Goal: Task Accomplishment & Management: Manage account settings

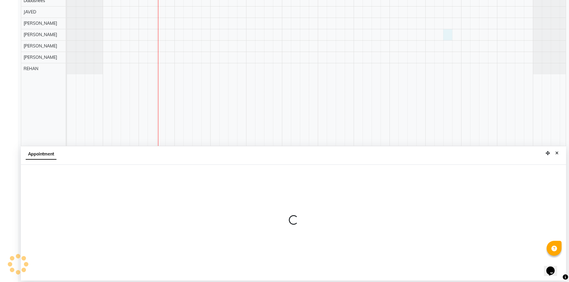
select select "88331"
select select "1110"
select select "tentative"
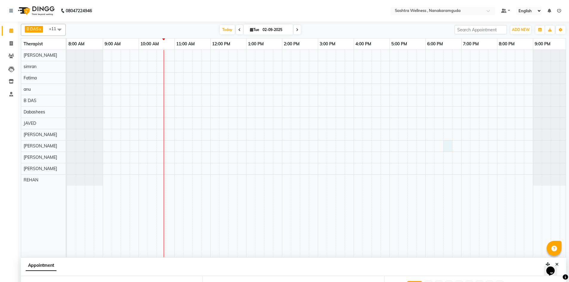
click at [57, 30] on span at bounding box center [59, 29] width 12 height 11
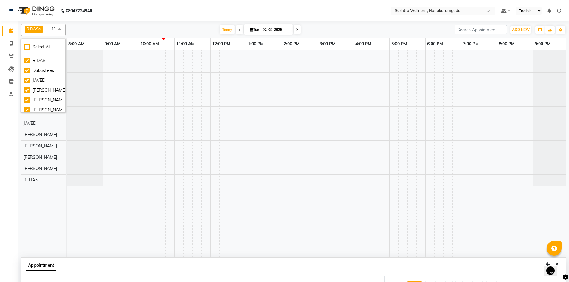
scroll to position [85, 0]
click at [28, 83] on div "[PERSON_NAME]" at bounding box center [43, 82] width 38 height 6
checkbox input "false"
click at [27, 93] on div "Fatima" at bounding box center [43, 94] width 38 height 6
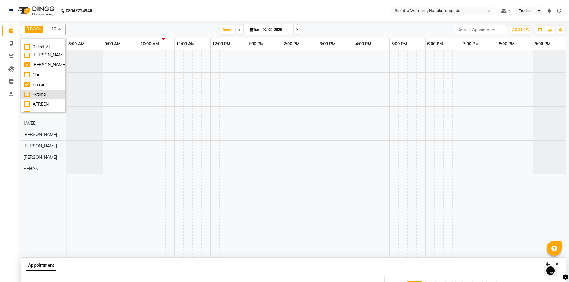
checkbox input "false"
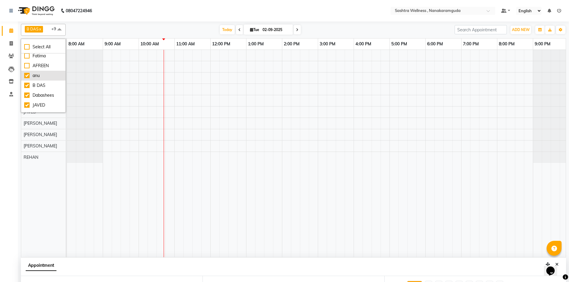
scroll to position [90, 0]
click at [95, 106] on div at bounding box center [85, 100] width 36 height 11
click at [524, 32] on span "ADD NEW" at bounding box center [521, 29] width 18 height 4
click at [500, 50] on link "Add Invoice" at bounding box center [506, 49] width 47 height 8
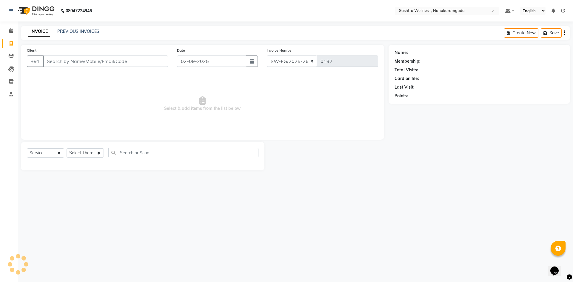
select select "package"
select select "82473"
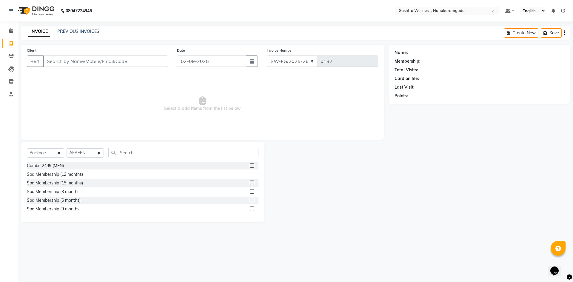
click at [72, 27] on div "INVOICE PREVIOUS INVOICES Create New Save" at bounding box center [295, 33] width 549 height 14
click at [72, 32] on link "PREVIOUS INVOICES" at bounding box center [78, 31] width 42 height 5
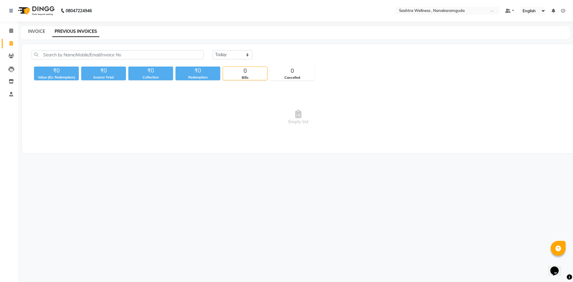
click at [30, 32] on link "INVOICE" at bounding box center [36, 31] width 17 height 5
select select "service"
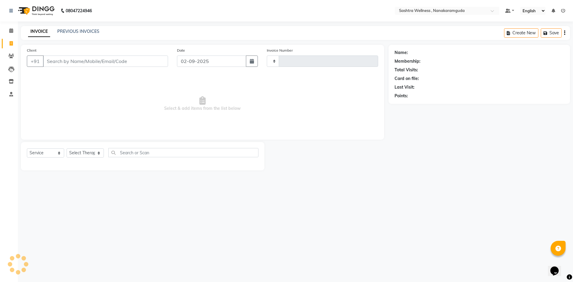
type input "0132"
select select "6669"
select select "package"
select select "82473"
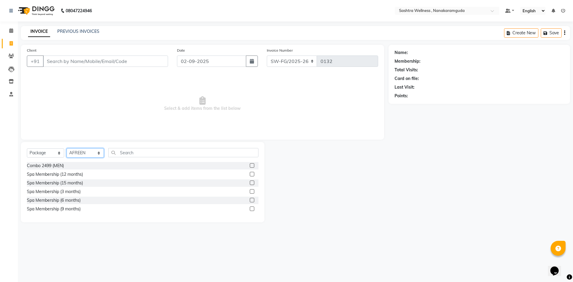
click at [91, 153] on select "Select Therapist [PERSON_NAME] [PERSON_NAME] Dabashees [PERSON_NAME] [PERSON_NA…" at bounding box center [85, 152] width 37 height 9
click at [98, 153] on select "Select Therapist [PERSON_NAME] [PERSON_NAME] Dabashees [PERSON_NAME] [PERSON_NA…" at bounding box center [85, 152] width 37 height 9
click at [130, 127] on span "Select & add items from the list below" at bounding box center [202, 104] width 351 height 60
click at [9, 10] on div "08047224946" at bounding box center [51, 10] width 92 height 17
click at [40, 8] on img at bounding box center [35, 10] width 41 height 17
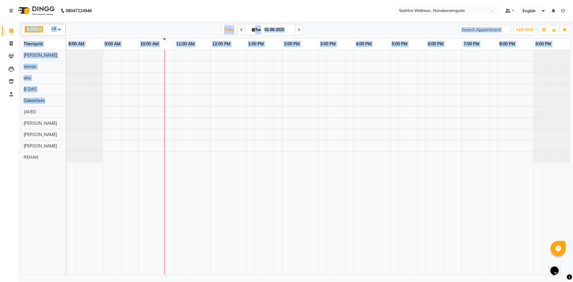
drag, startPoint x: 45, startPoint y: 100, endPoint x: 0, endPoint y: 101, distance: 44.8
click at [0, 101] on app-home "08047224946 Select Location × Sashtra Wellness , Nanakaramguda Default Panel My…" at bounding box center [286, 138] width 573 height 276
click at [167, 95] on td at bounding box center [170, 162] width 9 height 225
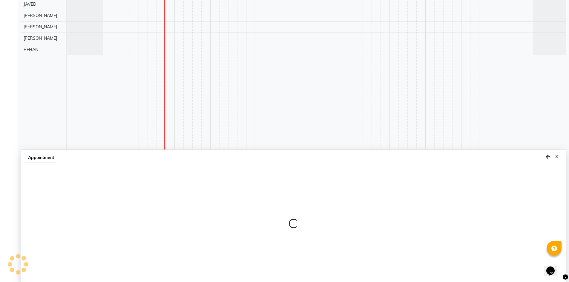
scroll to position [111, 0]
select select "77114"
select select "645"
select select "tentative"
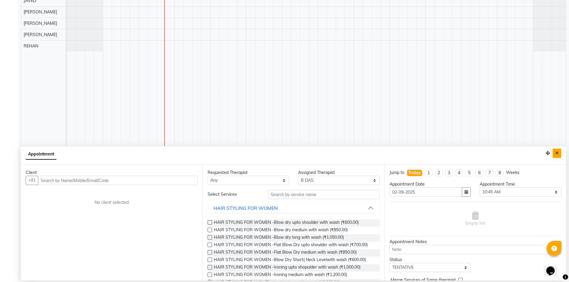
click at [559, 153] on button "Close" at bounding box center [556, 153] width 9 height 9
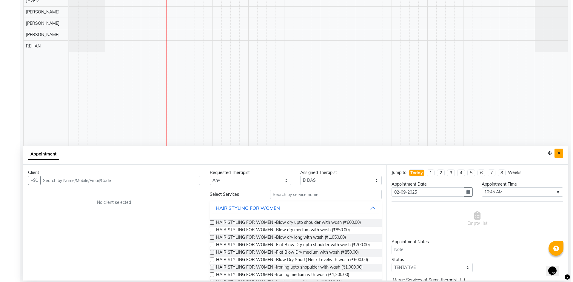
scroll to position [0, 0]
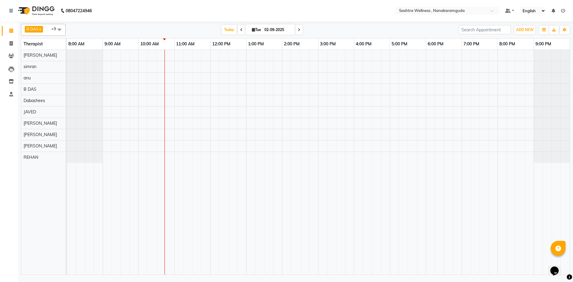
click at [515, 13] on ul "Default Panel My Panel English ENGLISH Español العربية मराठी हिंदी ગુજરાતી தமிழ…" at bounding box center [535, 11] width 66 height 8
click at [514, 13] on link at bounding box center [509, 11] width 9 height 6
click at [561, 95] on div at bounding box center [552, 100] width 36 height 11
click at [566, 29] on icon "button" at bounding box center [565, 30] width 4 height 4
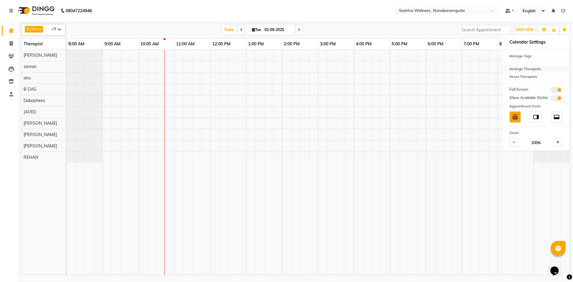
click at [532, 66] on div "Arrange Therapists" at bounding box center [535, 69] width 67 height 8
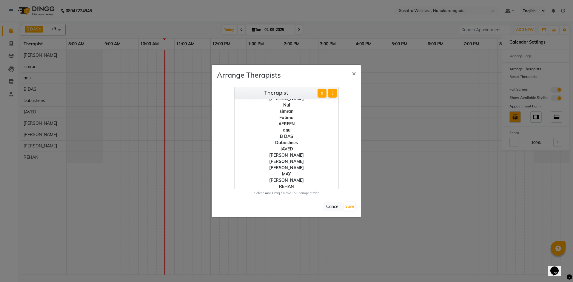
scroll to position [17, 0]
click at [350, 207] on button "Save" at bounding box center [350, 206] width 12 height 8
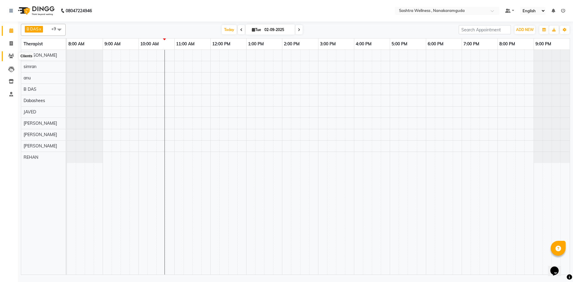
click at [12, 56] on icon at bounding box center [11, 56] width 6 height 4
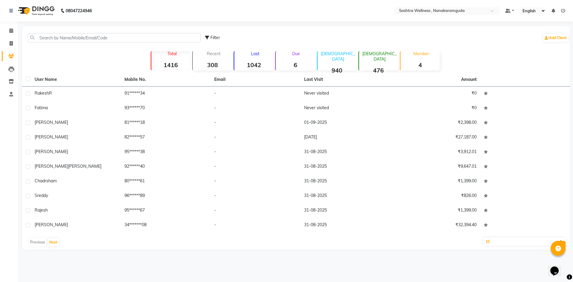
click at [426, 63] on strong "4" at bounding box center [420, 64] width 39 height 7
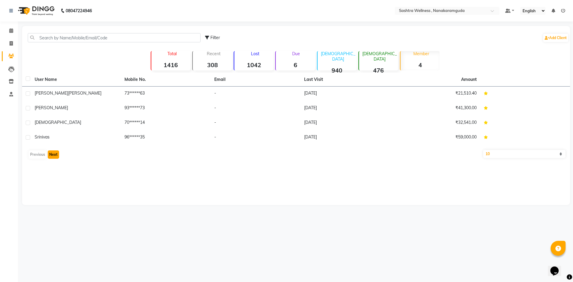
click at [56, 153] on button "Next" at bounding box center [53, 154] width 11 height 8
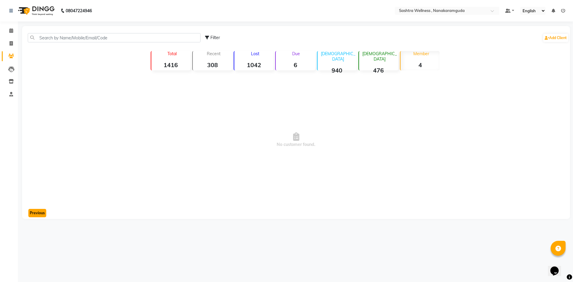
click at [35, 211] on button "Previous" at bounding box center [37, 213] width 18 height 8
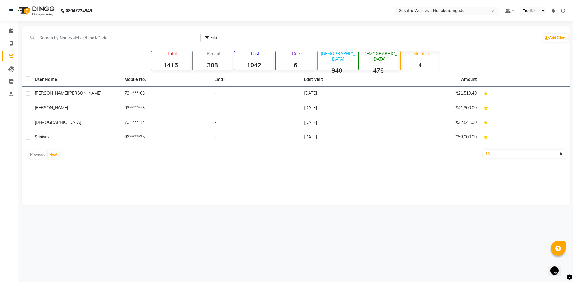
click at [294, 64] on strong "6" at bounding box center [295, 64] width 39 height 7
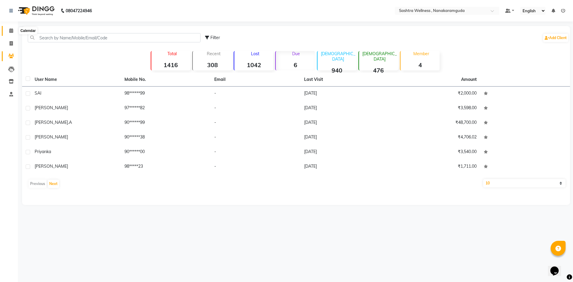
click at [12, 31] on icon at bounding box center [11, 30] width 4 height 4
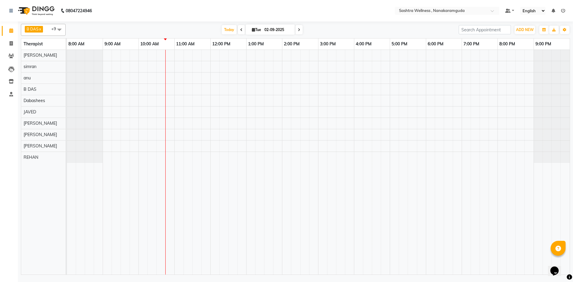
click at [238, 27] on span at bounding box center [241, 29] width 7 height 9
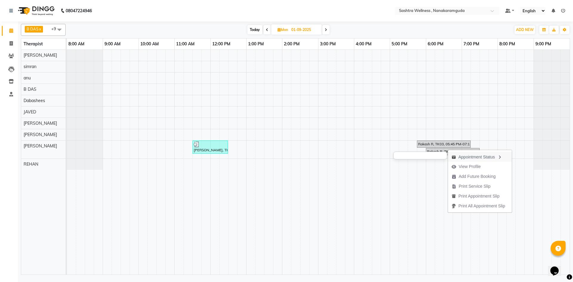
click at [482, 152] on div "Appointment Status" at bounding box center [480, 157] width 64 height 10
click at [503, 157] on div "Appointment Status" at bounding box center [499, 156] width 64 height 10
click at [490, 156] on div "Appointment Status" at bounding box center [502, 158] width 64 height 10
click at [325, 27] on span at bounding box center [325, 29] width 7 height 9
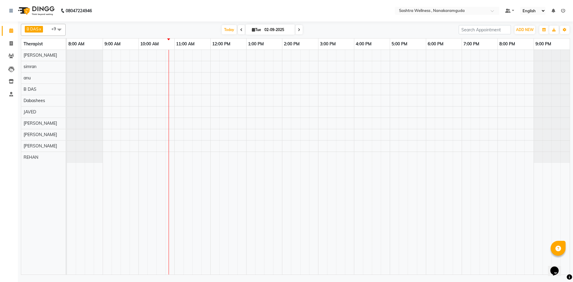
click at [299, 31] on icon at bounding box center [299, 30] width 2 height 4
type input "[DATE]"
